Goal: Information Seeking & Learning: Learn about a topic

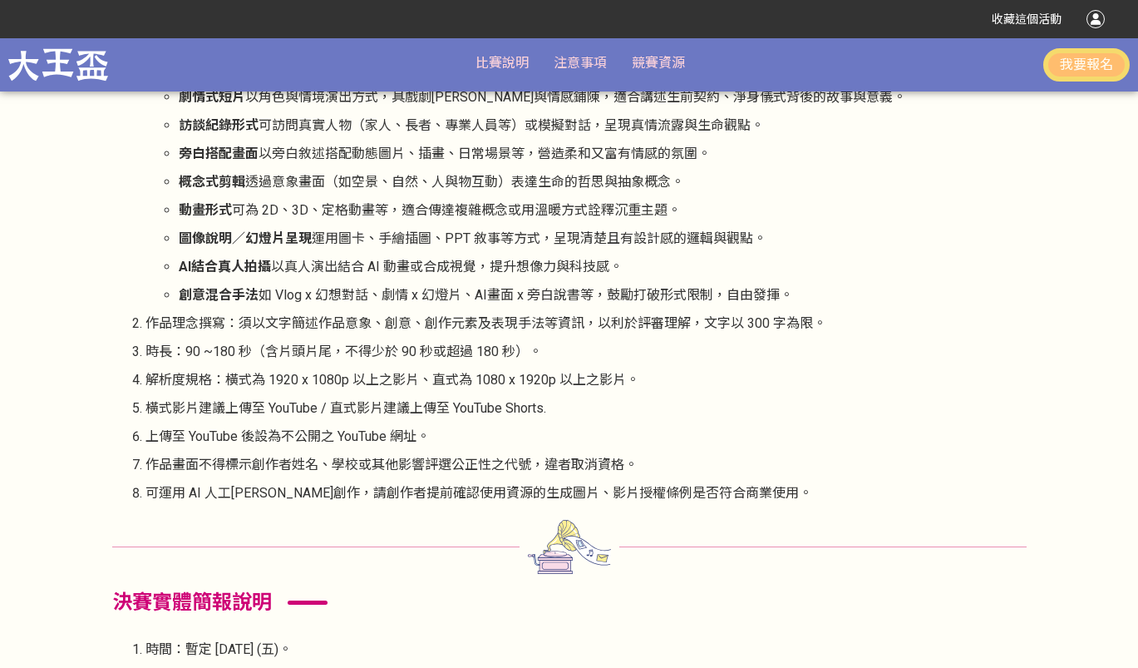
scroll to position [1021, 0]
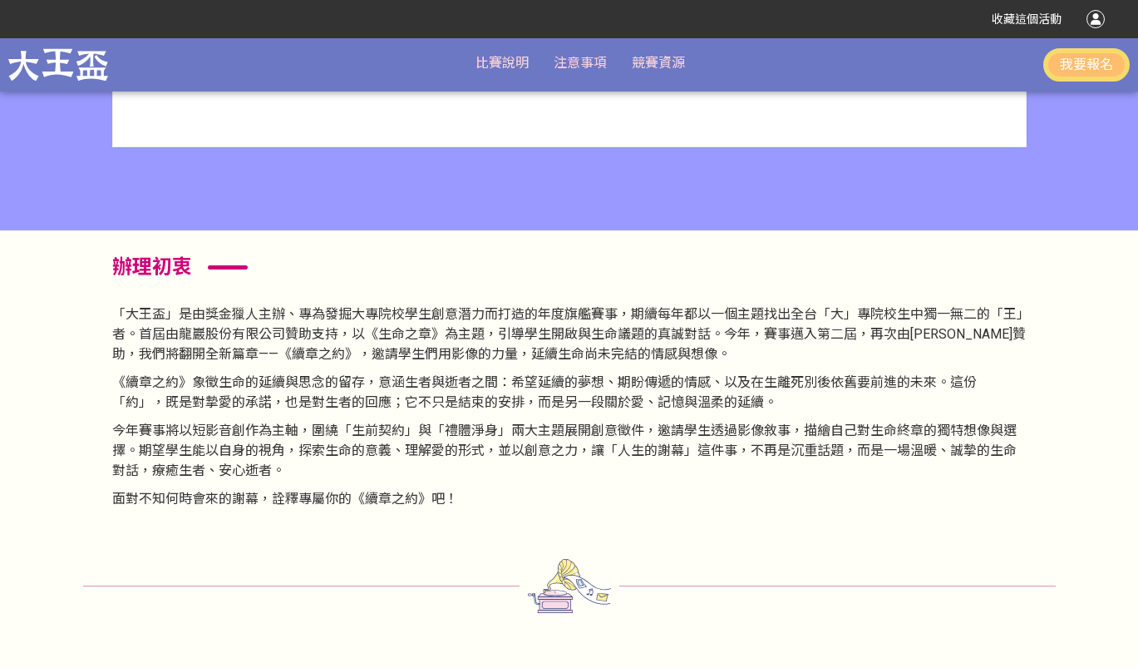
click at [340, 471] on p "今年賽事將以短影音創作為主軸，圍繞「生前契約」與「禮體淨身」兩大主題展開創意徵件，邀請學生透過影像敘事，描繪自己對生命終章的獨特想像與選擇。期望學生能以自身的…" at bounding box center [569, 451] width 915 height 60
click at [436, 280] on section "辦理初衷 「大王盃」是由獎金獵人主辦、專為發掘大專院校學生創意潛力而打造的年度旗艦賽事，期續每年都以一個主題找出全台「大」專院校生中獨一無二的「王」者。首屆由…" at bounding box center [569, 386] width 973 height 312
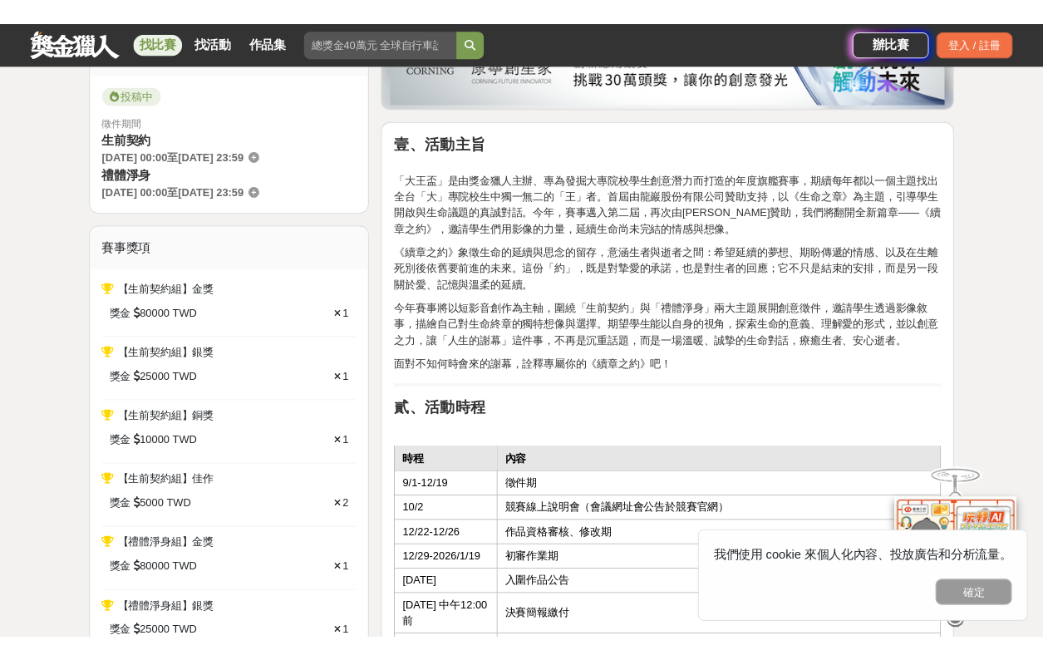
scroll to position [498, 0]
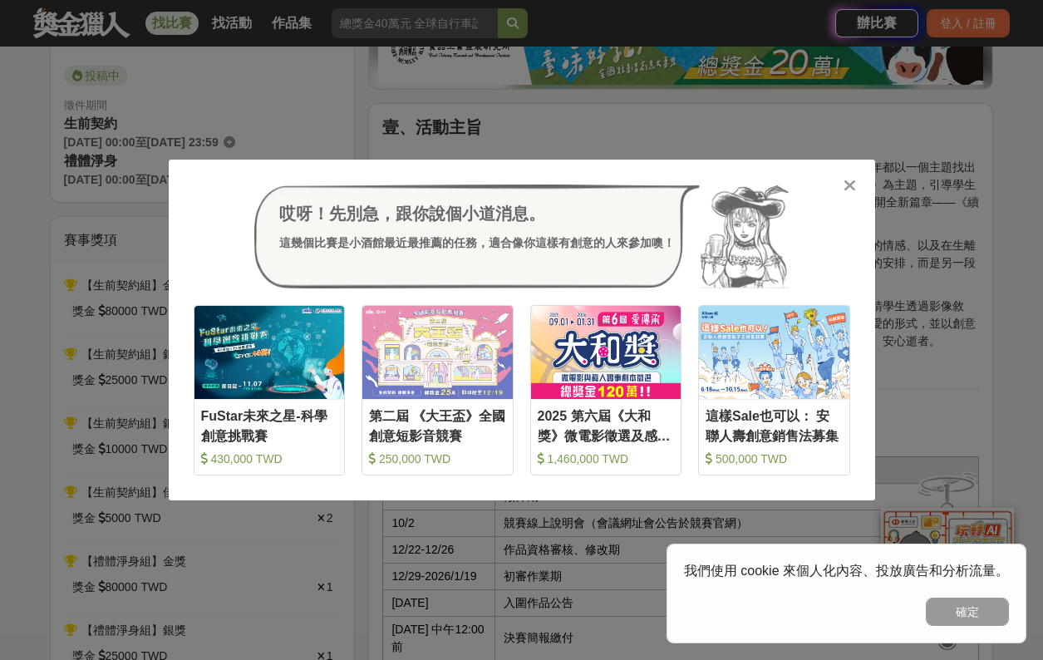
click at [849, 186] on icon at bounding box center [850, 185] width 12 height 17
